Goal: Transaction & Acquisition: Purchase product/service

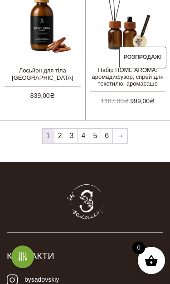
scroll to position [1241, 0]
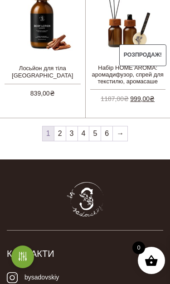
click at [62, 130] on link "2" at bounding box center [59, 133] width 11 height 14
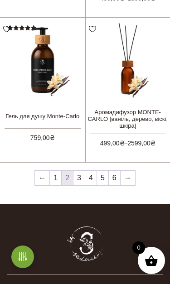
scroll to position [1200, 0]
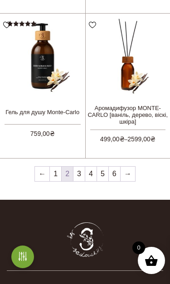
click at [80, 167] on link "3" at bounding box center [78, 173] width 11 height 14
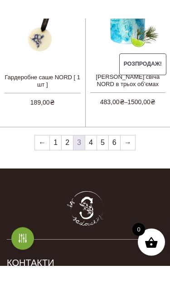
scroll to position [1250, 0]
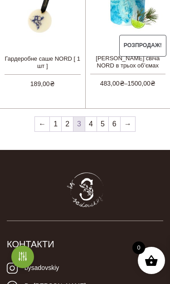
click at [92, 121] on link "4" at bounding box center [90, 124] width 11 height 14
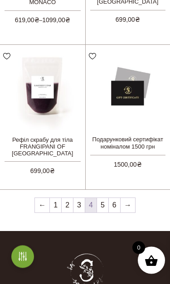
scroll to position [1170, 0]
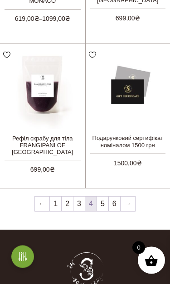
click at [106, 200] on link "5" at bounding box center [102, 204] width 11 height 14
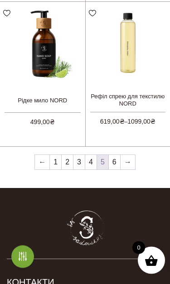
scroll to position [1228, 0]
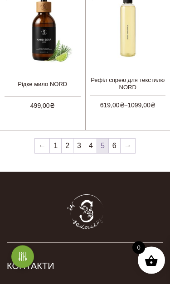
click at [117, 143] on link "6" at bounding box center [114, 146] width 11 height 14
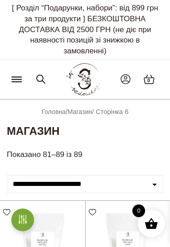
click at [17, 79] on icon at bounding box center [16, 79] width 9 height 0
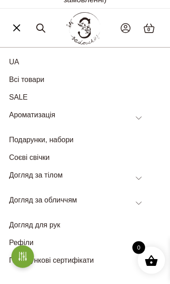
scroll to position [53, 0]
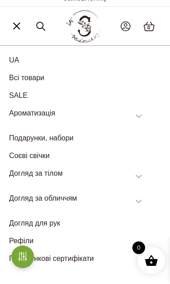
click at [73, 96] on li "SALE" at bounding box center [77, 95] width 136 height 11
click at [27, 93] on link "SALE" at bounding box center [18, 95] width 19 height 8
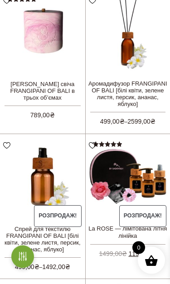
scroll to position [454, 0]
click at [150, 94] on li "в обране View wishlist Аромадифузор FRANGIPANI OF BALI [білі квіти, зелене лист…" at bounding box center [127, 61] width 85 height 145
click at [0, 0] on link "Оберіть опції" at bounding box center [0, 0] width 0 height 0
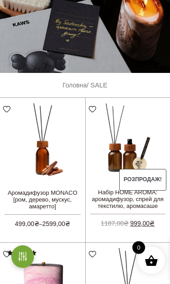
scroll to position [200, 0]
click at [104, 186] on link "Розпродаж! Набір HOME AROMA: аромадифузор, спрей для текстилю, аромасаше 1187,0…" at bounding box center [127, 164] width 85 height 133
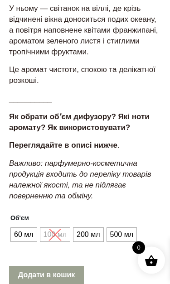
scroll to position [740, 0]
click at [87, 227] on span "200 мл" at bounding box center [88, 234] width 28 height 14
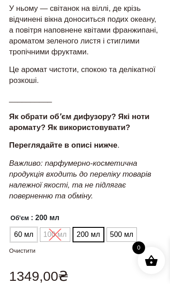
click at [26, 227] on span "60 мл" at bounding box center [24, 234] width 24 height 14
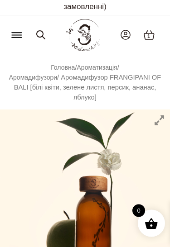
scroll to position [0, 0]
